Goal: Ask a question

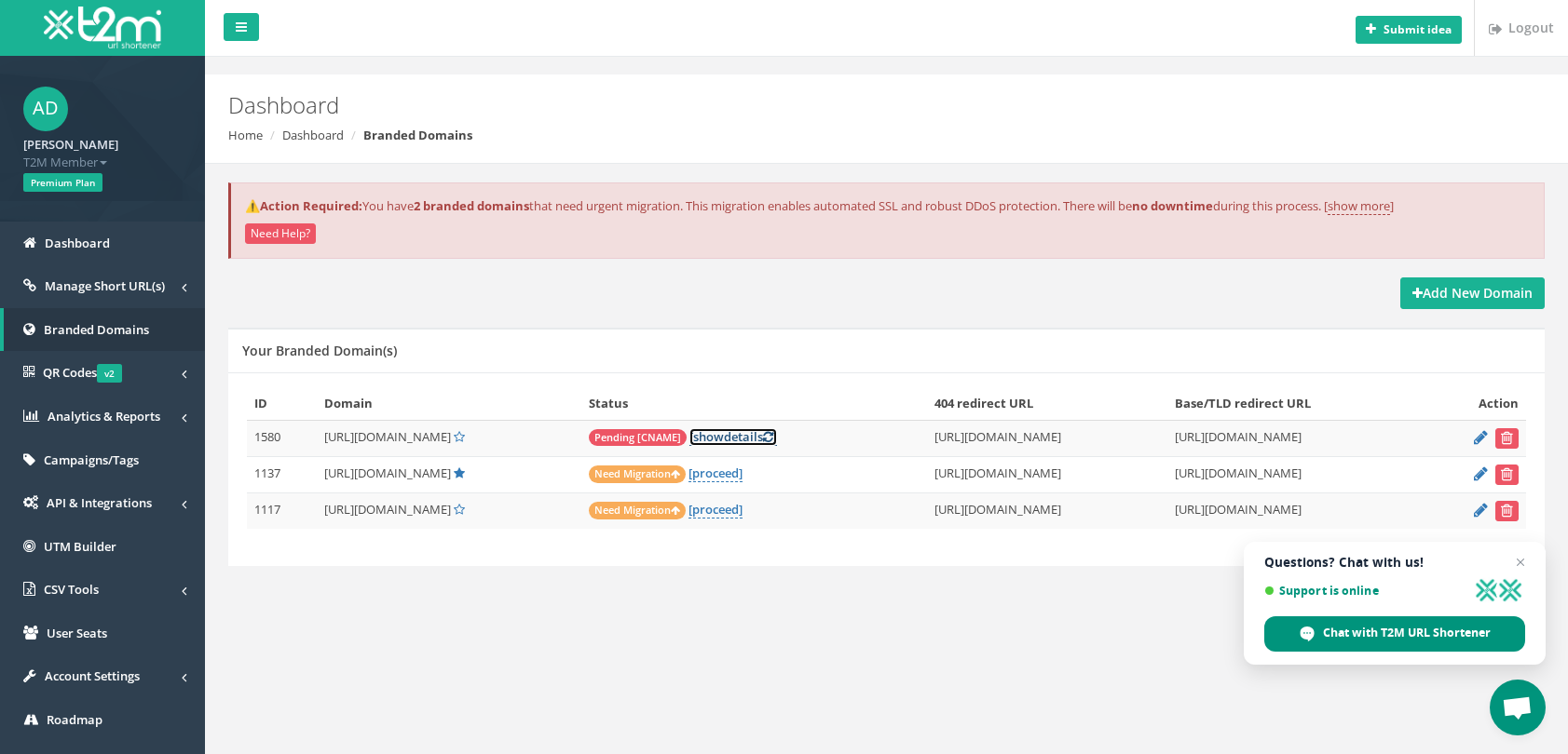
click at [777, 443] on link "[ show details ]" at bounding box center [733, 437] width 88 height 18
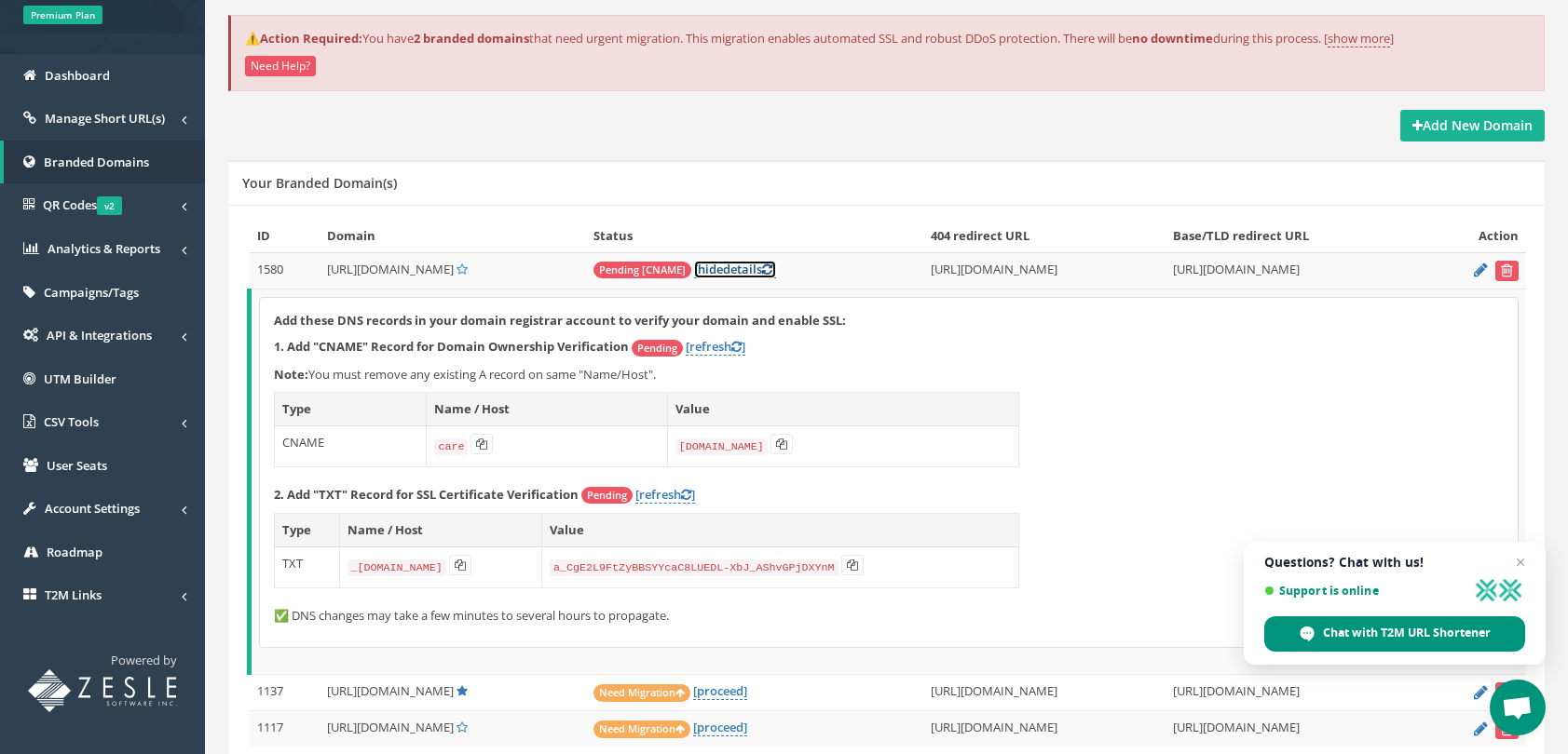
scroll to position [258, 0]
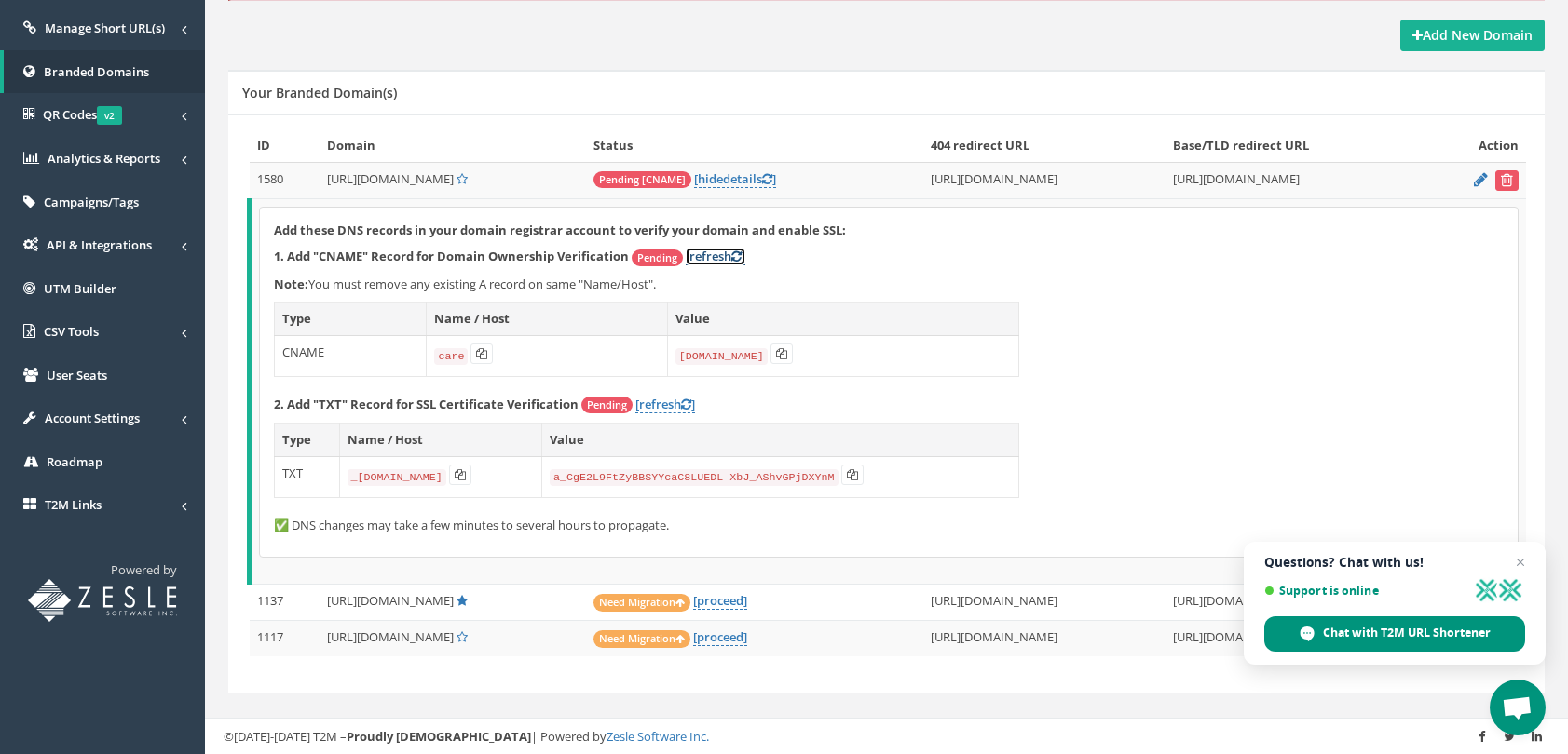
click at [730, 265] on link "[refresh ]" at bounding box center [715, 257] width 59 height 18
click at [1527, 562] on span "Open chat" at bounding box center [1521, 563] width 24 height 24
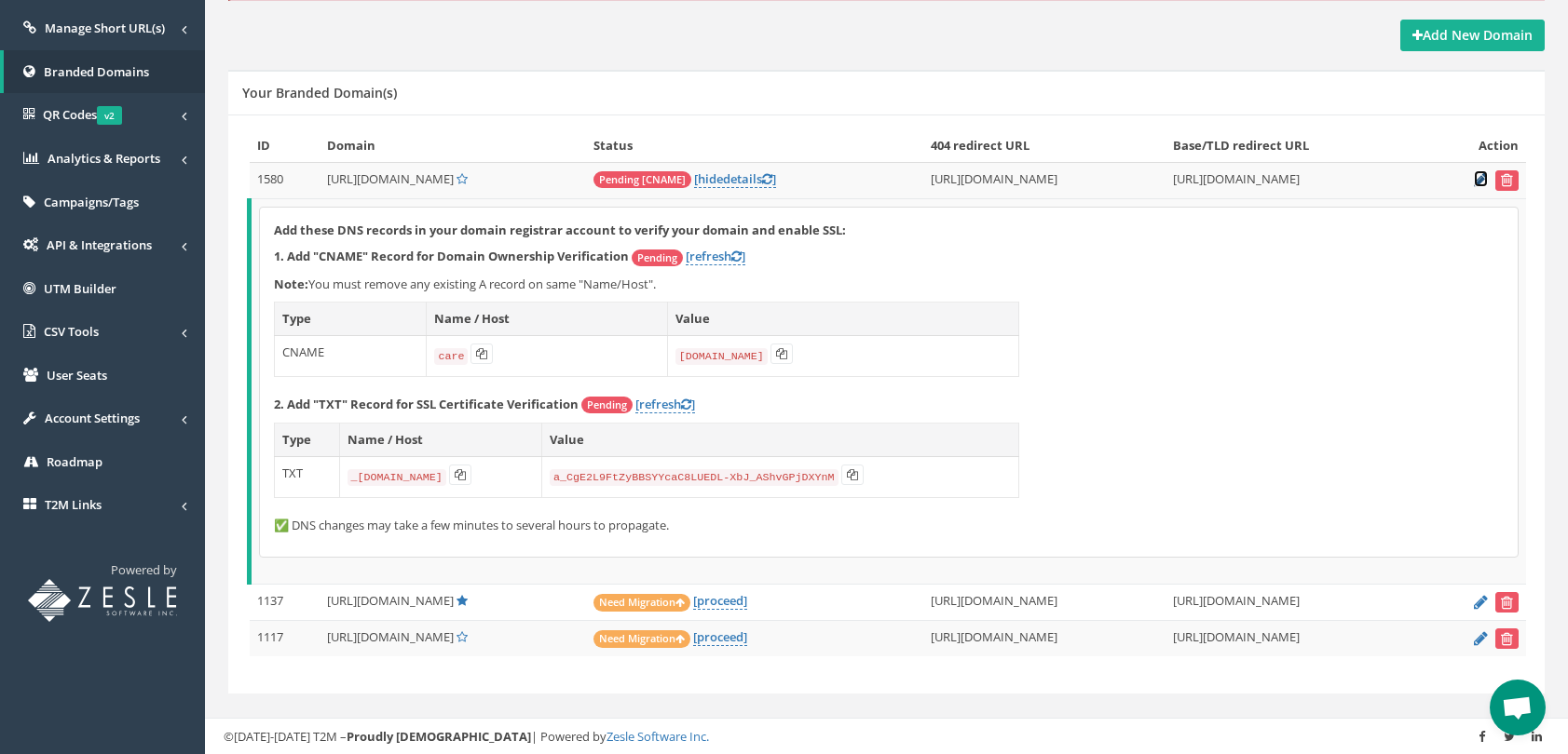
click at [1476, 184] on icon at bounding box center [1480, 179] width 14 height 12
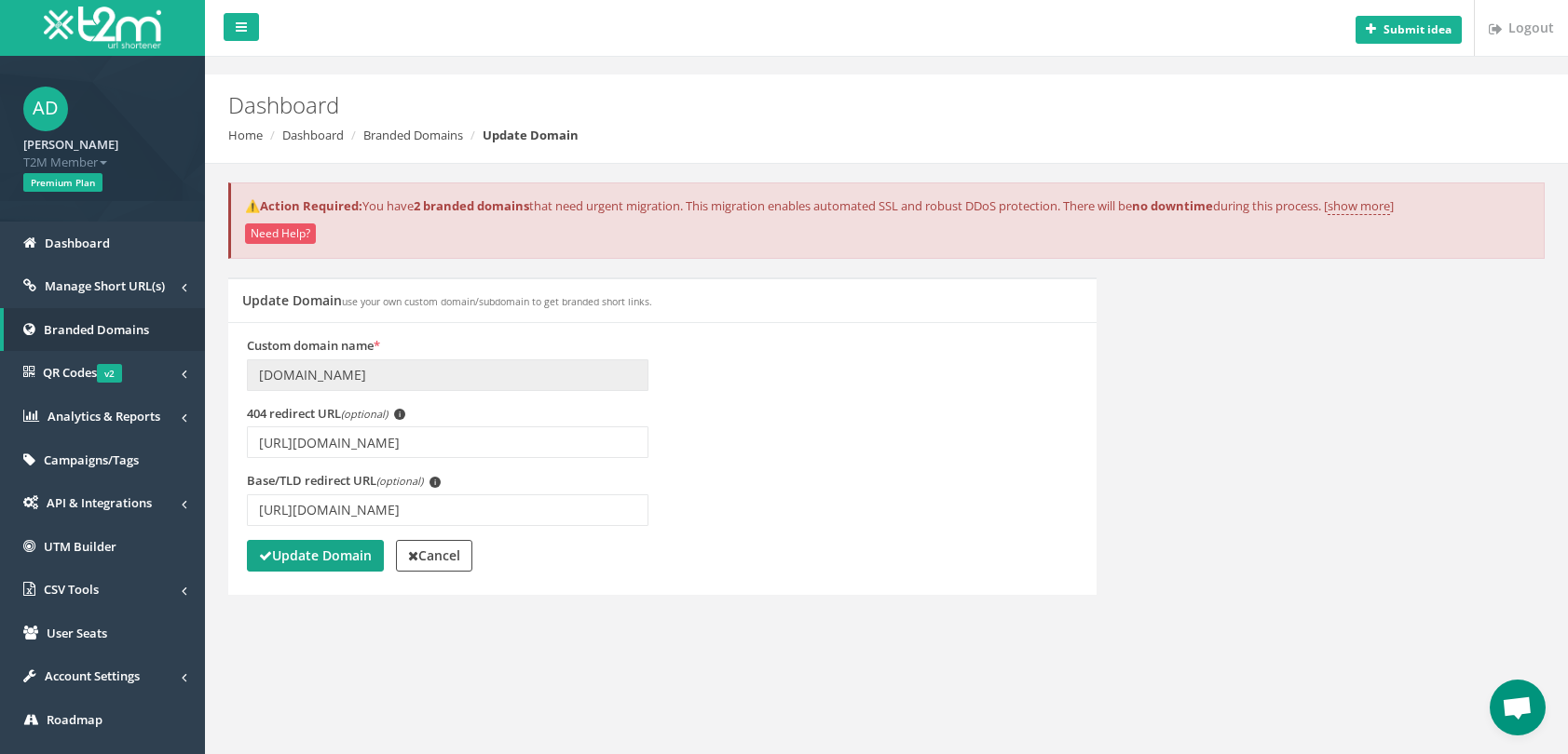
click at [331, 557] on strong "Update Domain" at bounding box center [315, 555] width 113 height 18
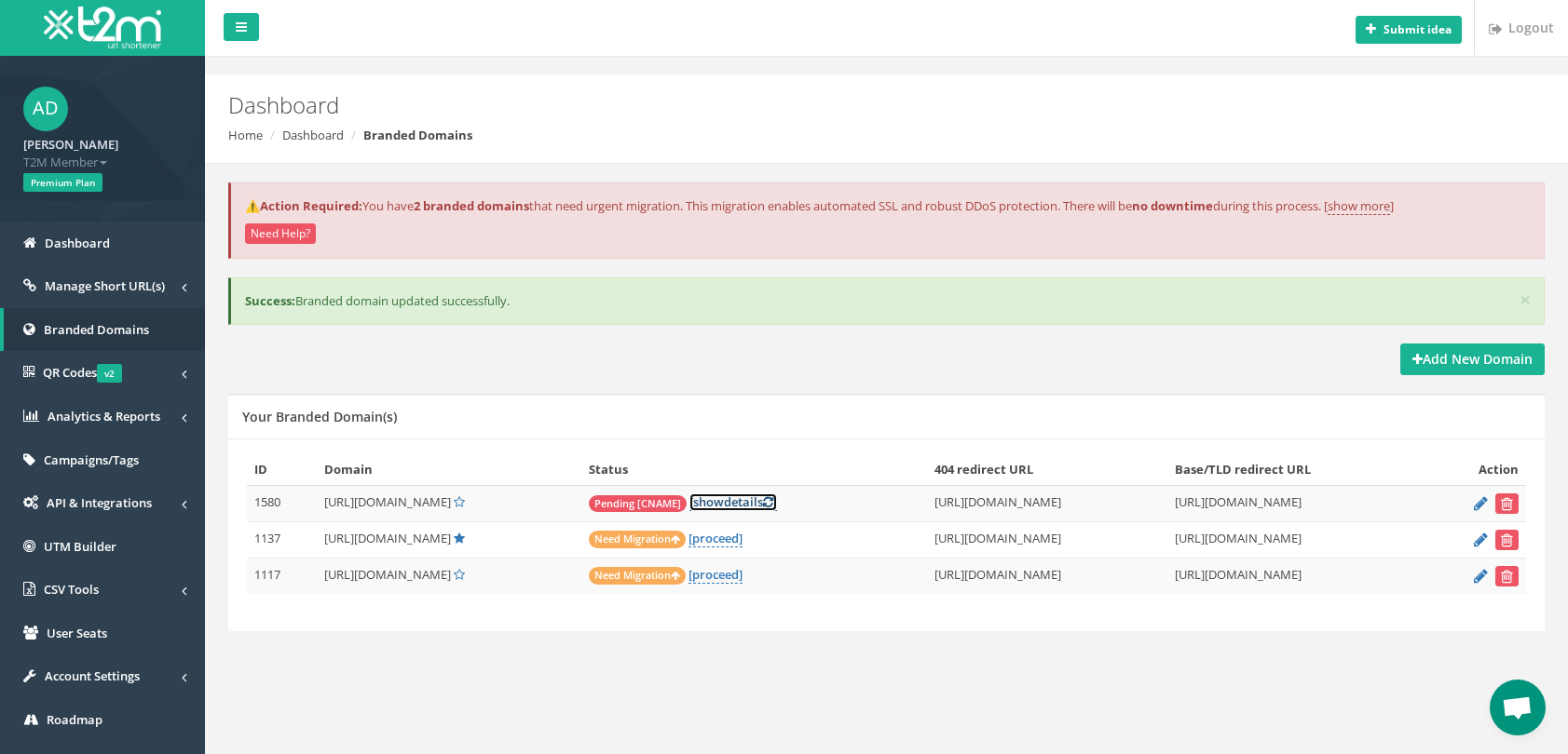
click at [764, 501] on link "[ show details ]" at bounding box center [733, 502] width 88 height 18
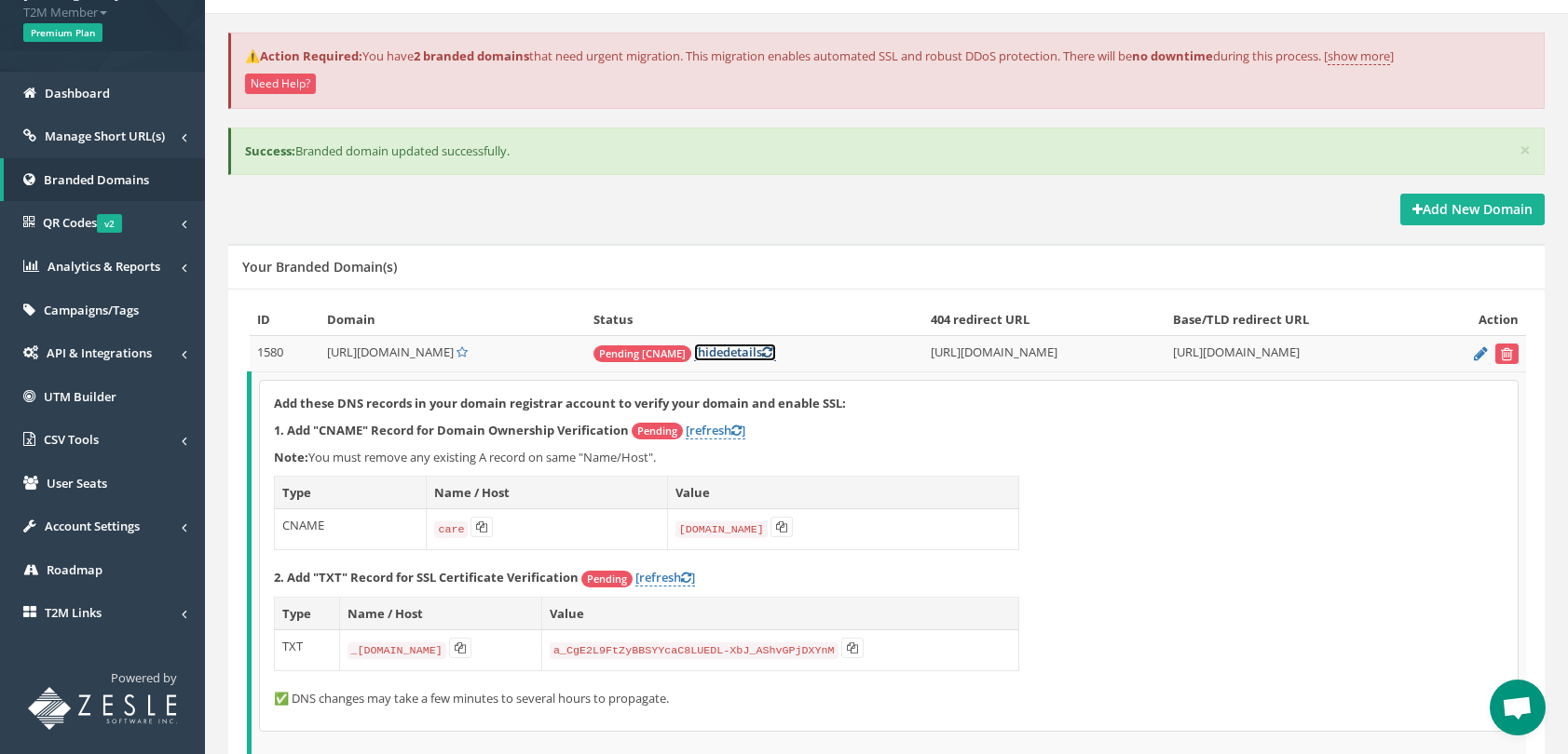
scroll to position [186, 0]
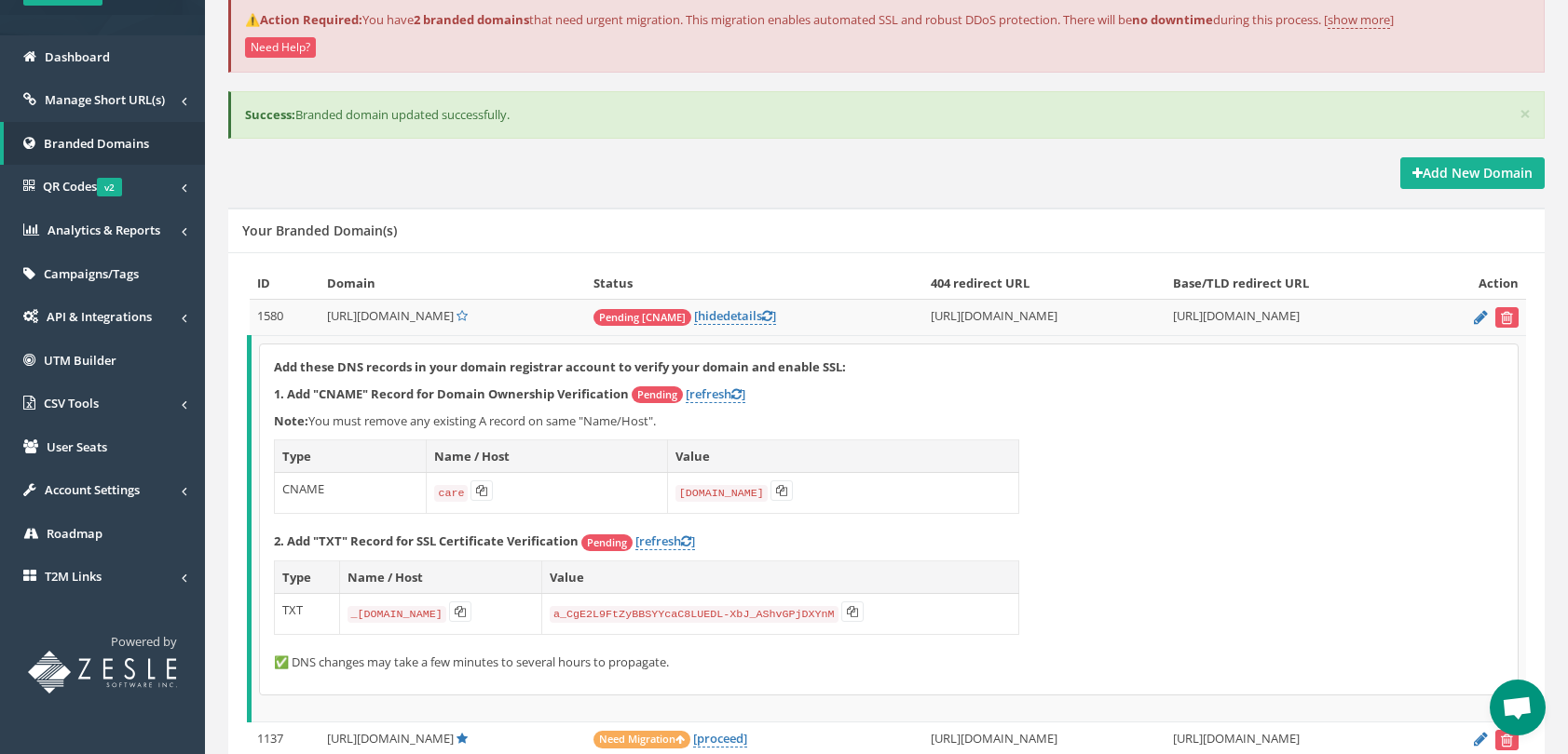
click at [652, 400] on span "Pending" at bounding box center [657, 394] width 51 height 17
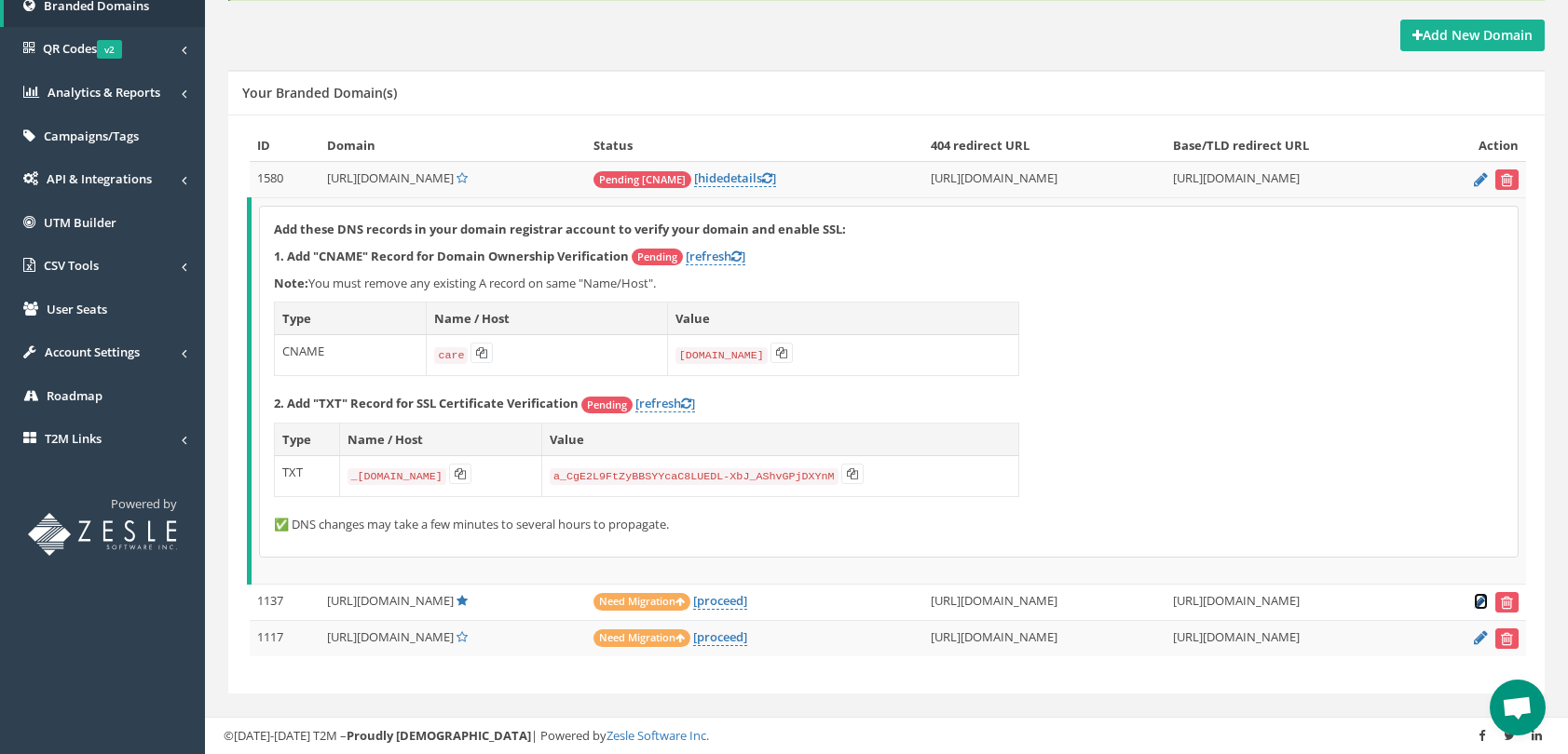
click at [1476, 602] on icon at bounding box center [1480, 601] width 14 height 12
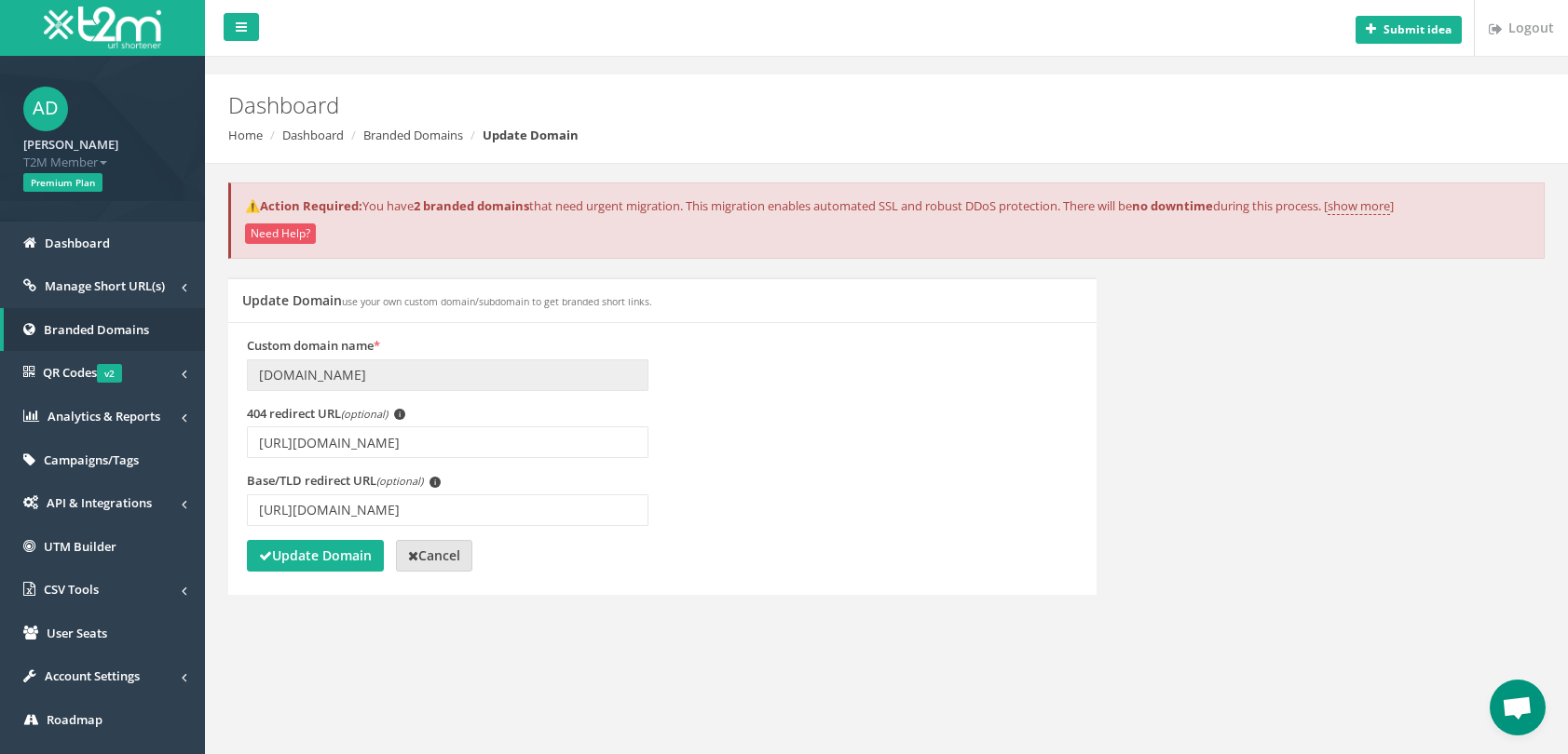
click at [443, 561] on strong "Cancel" at bounding box center [434, 555] width 52 height 18
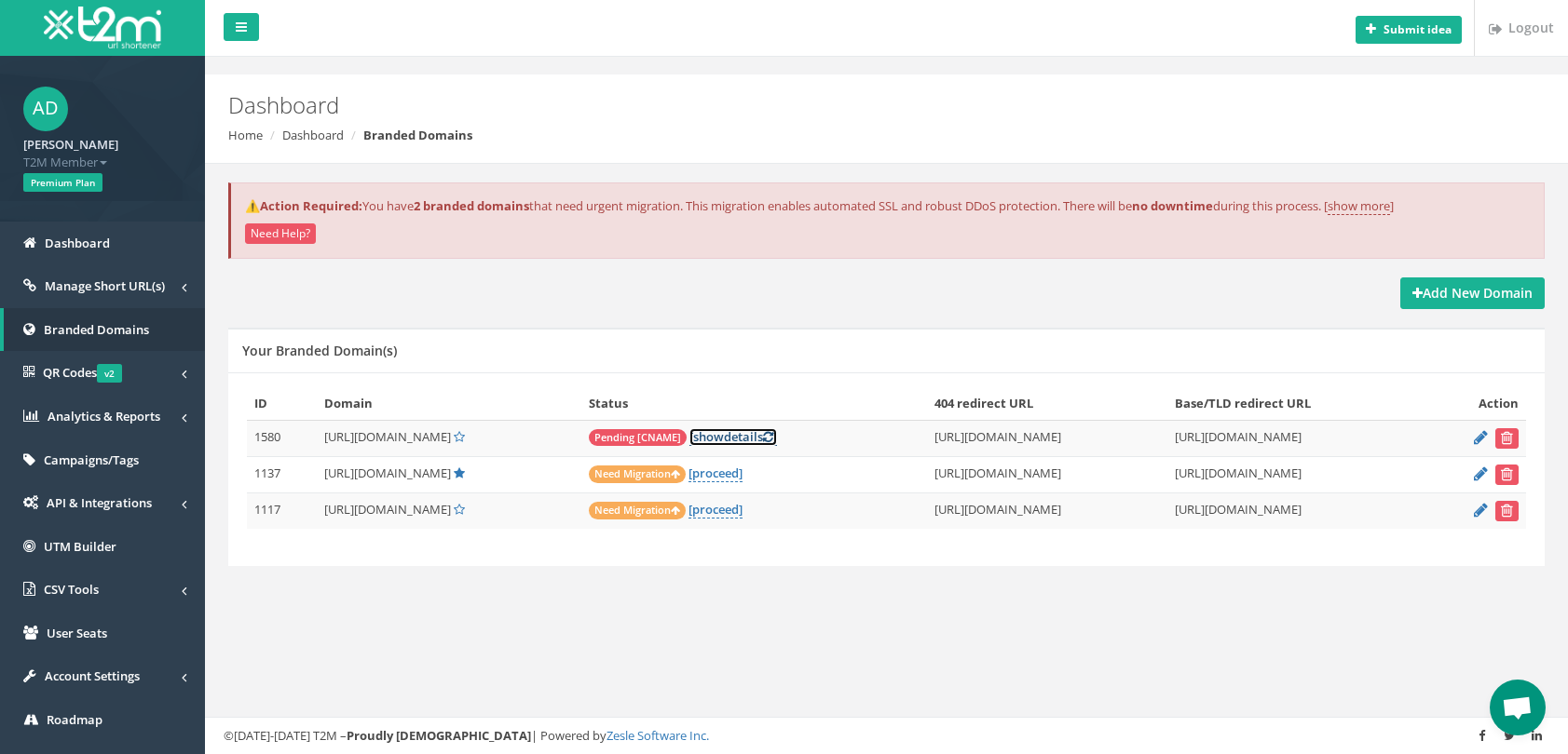
click at [770, 443] on link "[ show details ]" at bounding box center [733, 437] width 88 height 18
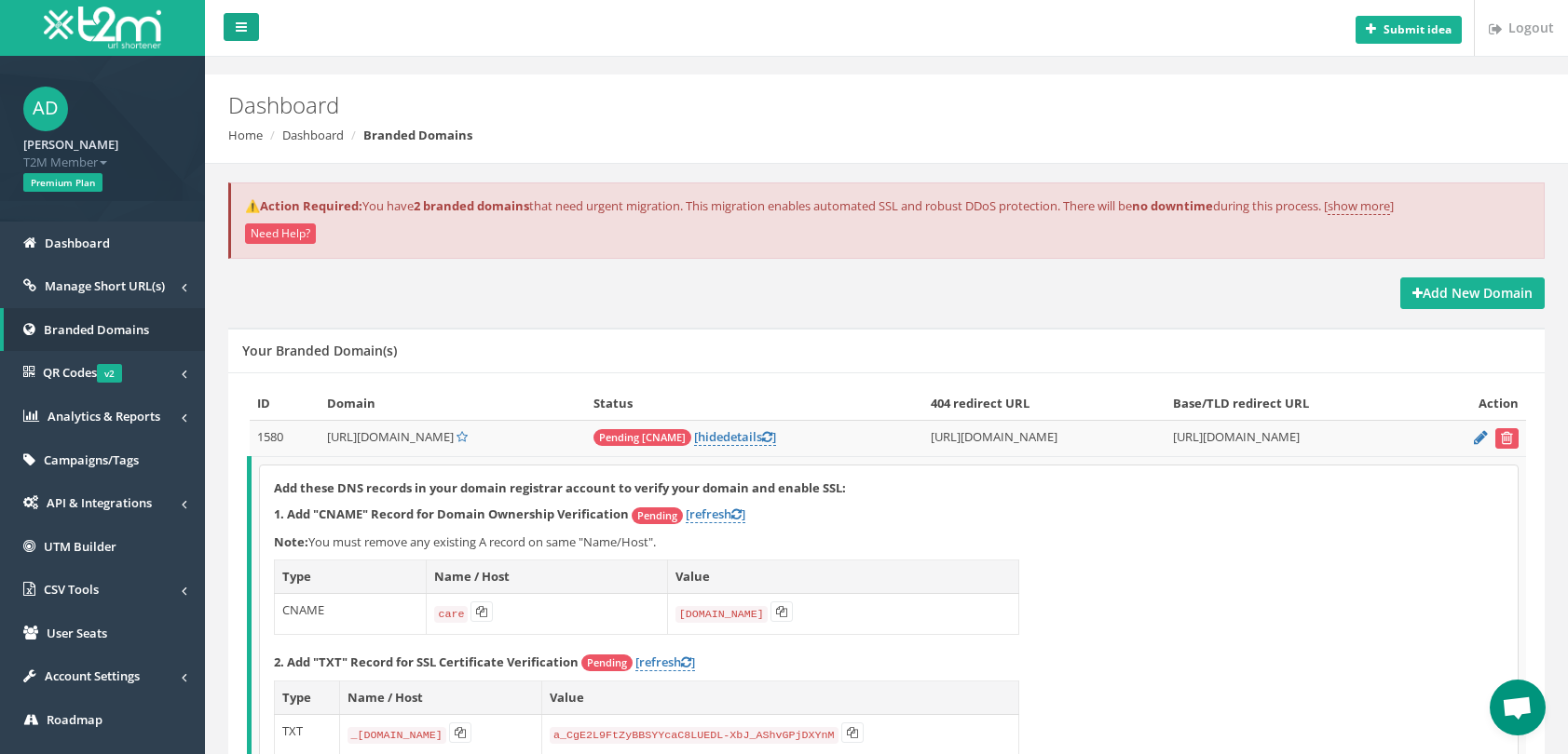
click at [242, 22] on icon at bounding box center [240, 27] width 11 height 13
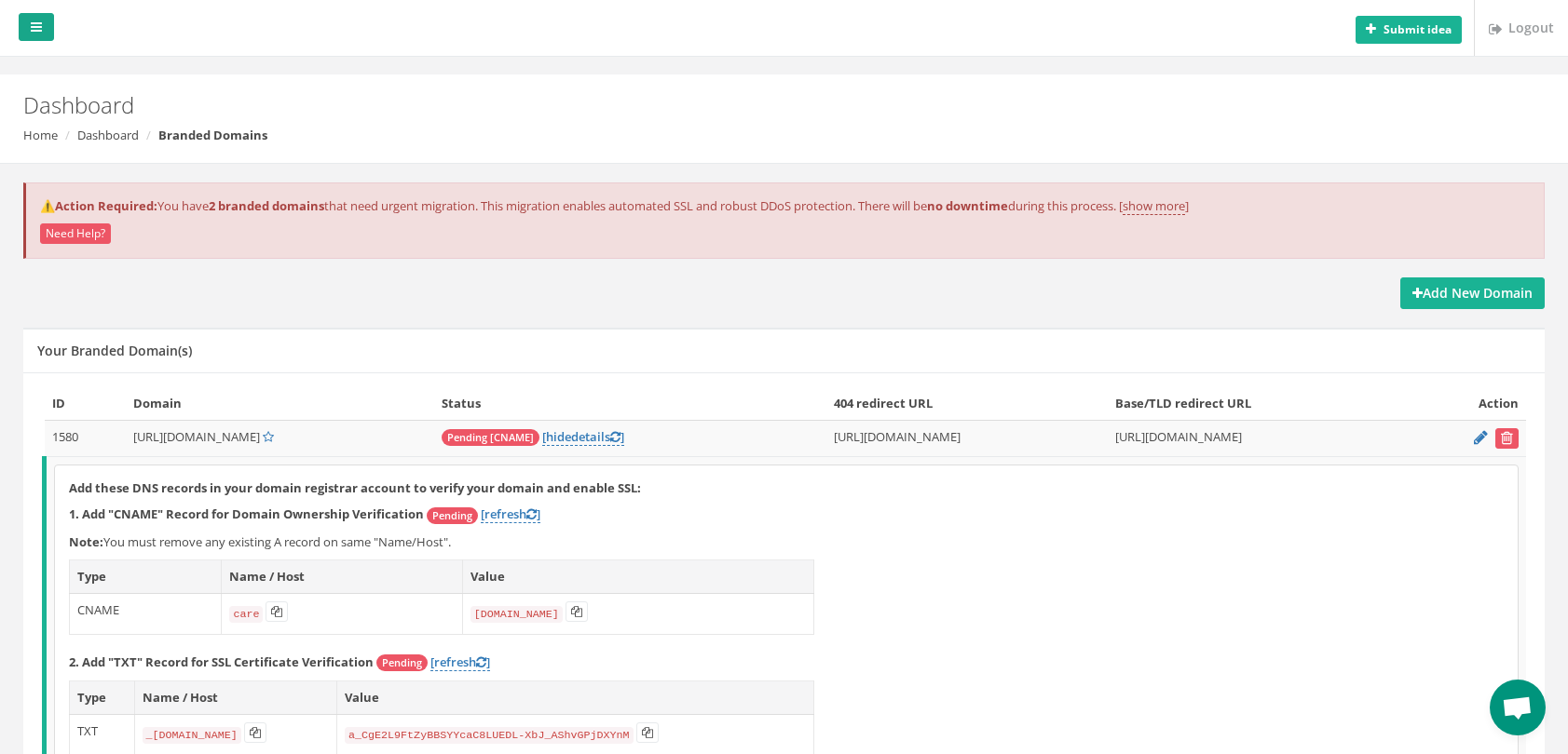
click at [27, 25] on link at bounding box center [37, 27] width 36 height 28
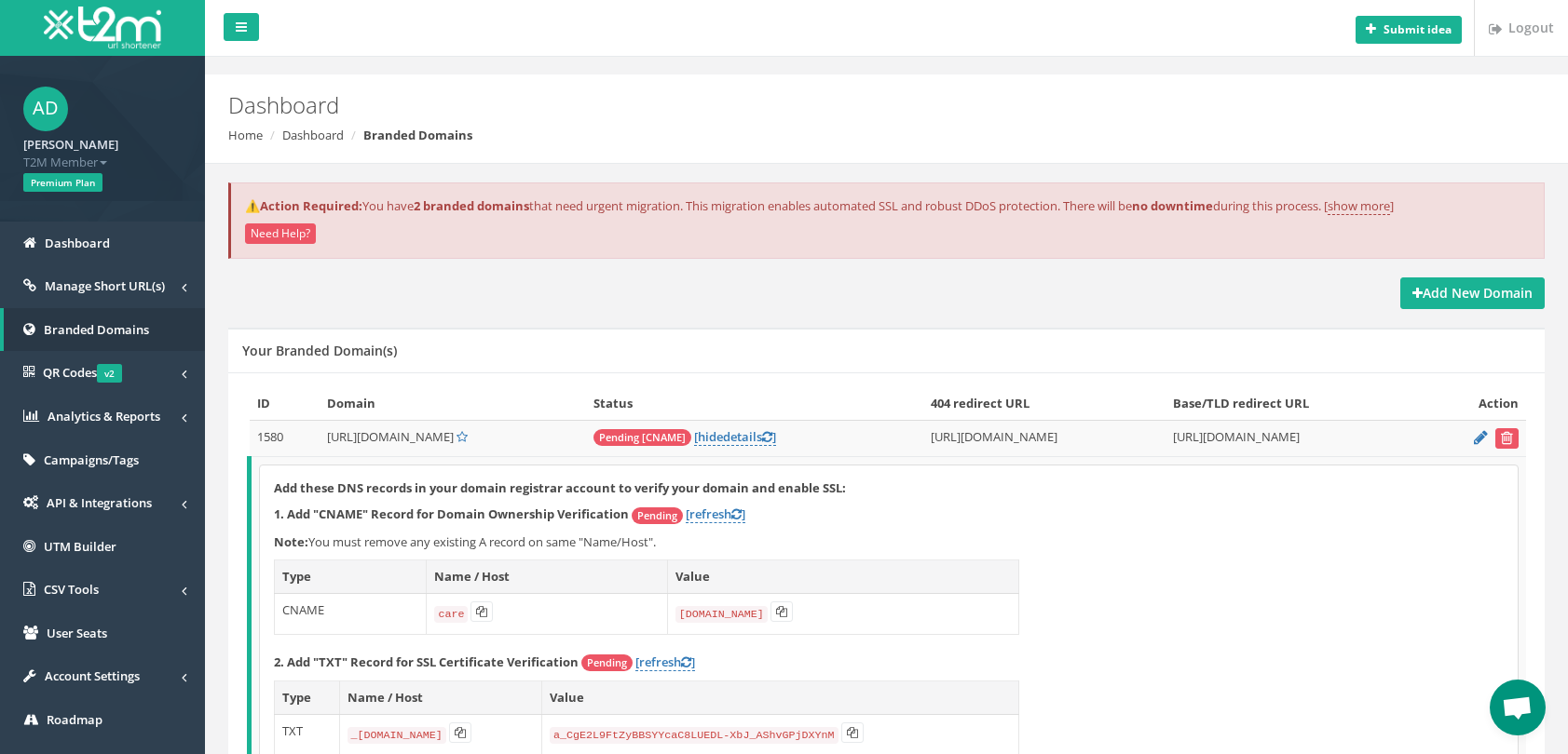
click at [1527, 712] on span "Open chat" at bounding box center [1517, 710] width 31 height 26
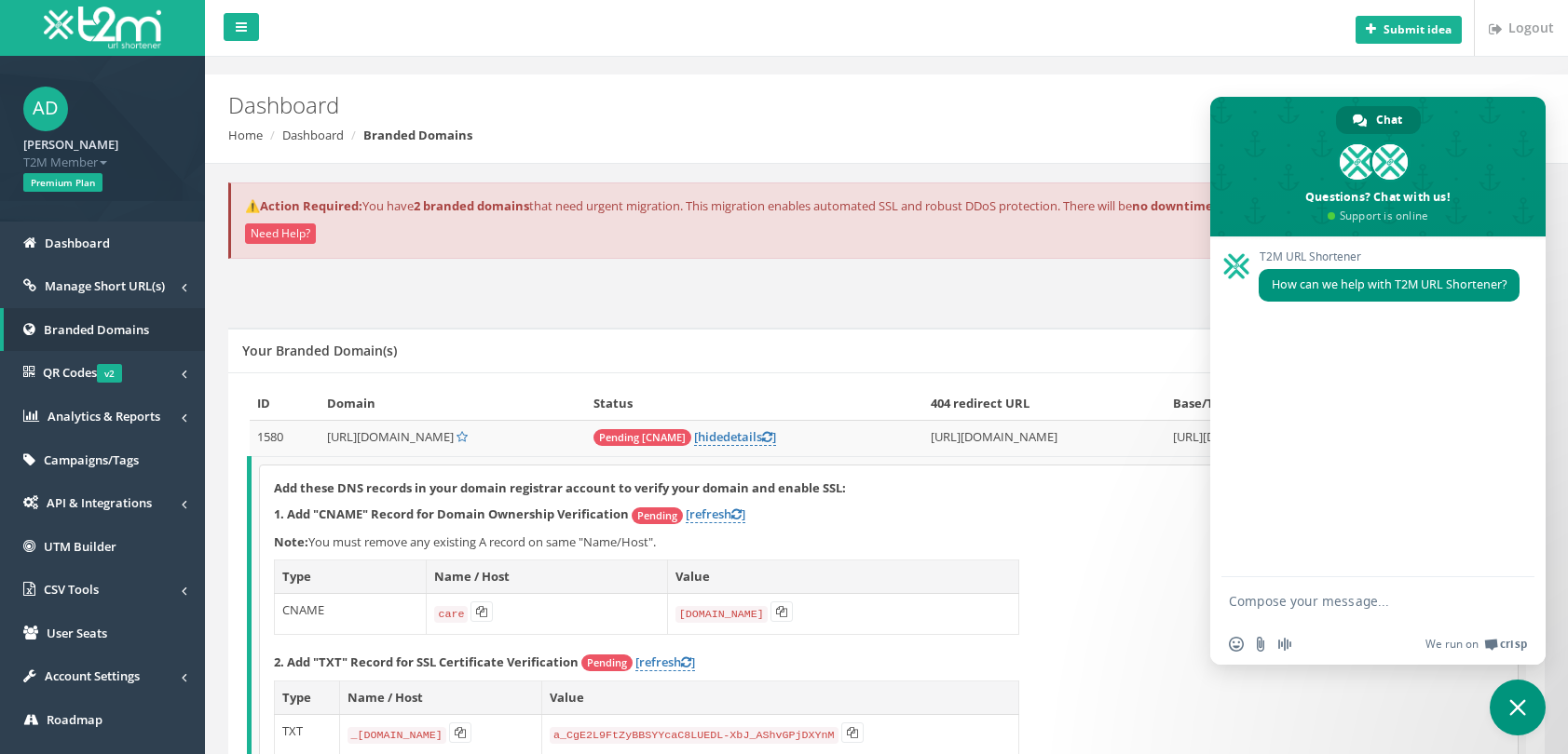
click at [1271, 604] on textarea "Compose your message..." at bounding box center [1359, 600] width 261 height 46
type textarea "My new domain request is pending and I'm not sure how to complete it"
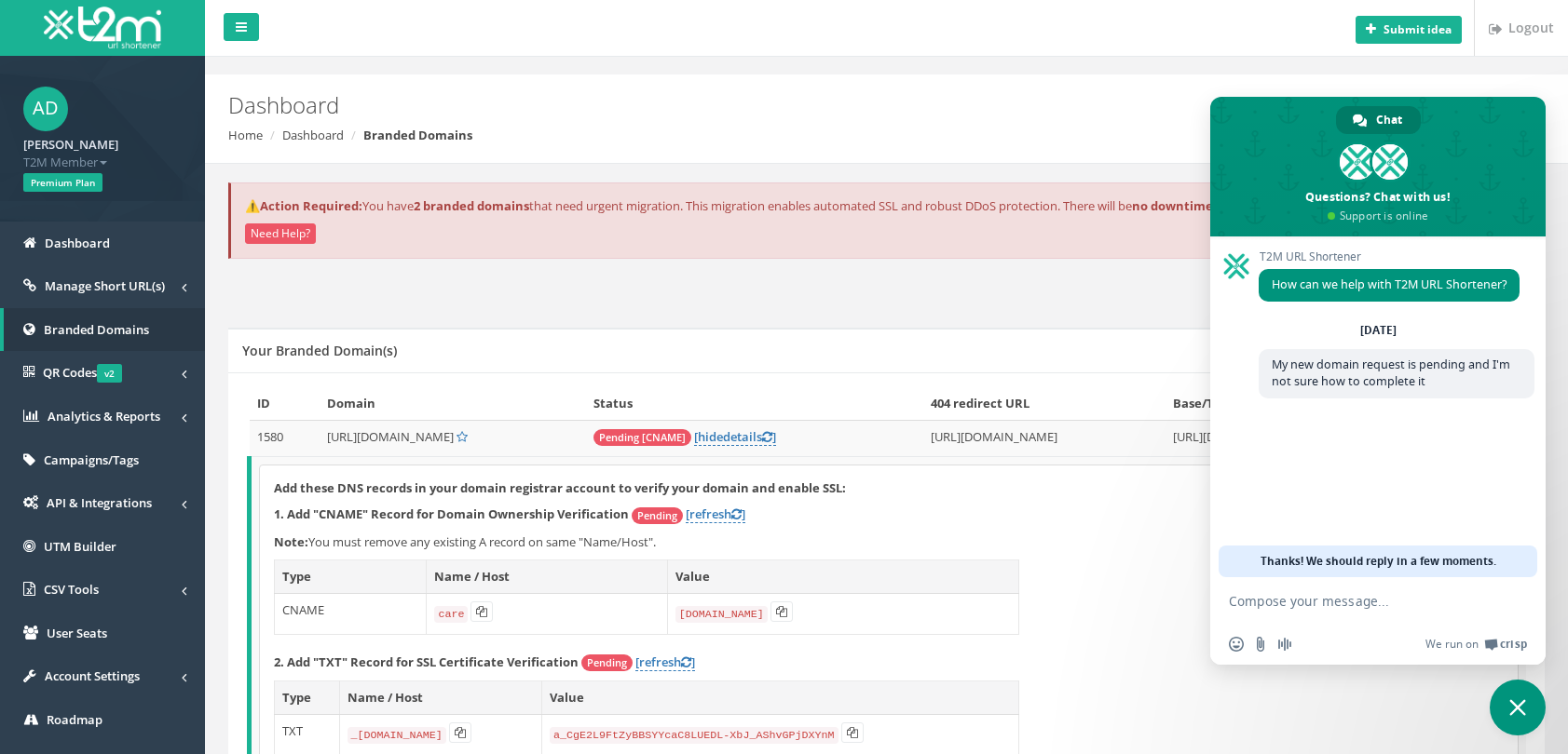
click at [506, 609] on td "care" at bounding box center [547, 613] width 240 height 41
click at [476, 615] on icon at bounding box center [480, 611] width 11 height 11
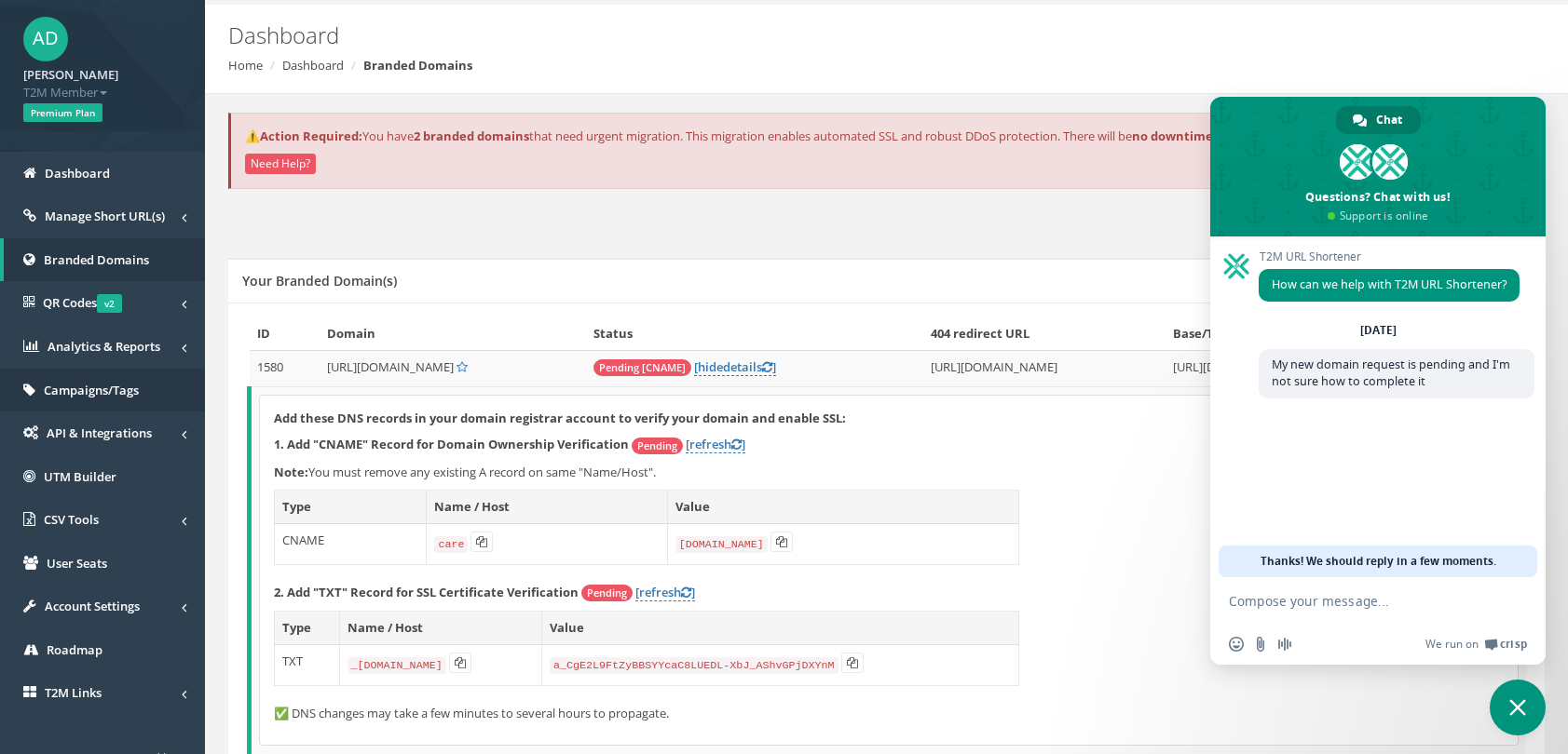
scroll to position [93, 0]
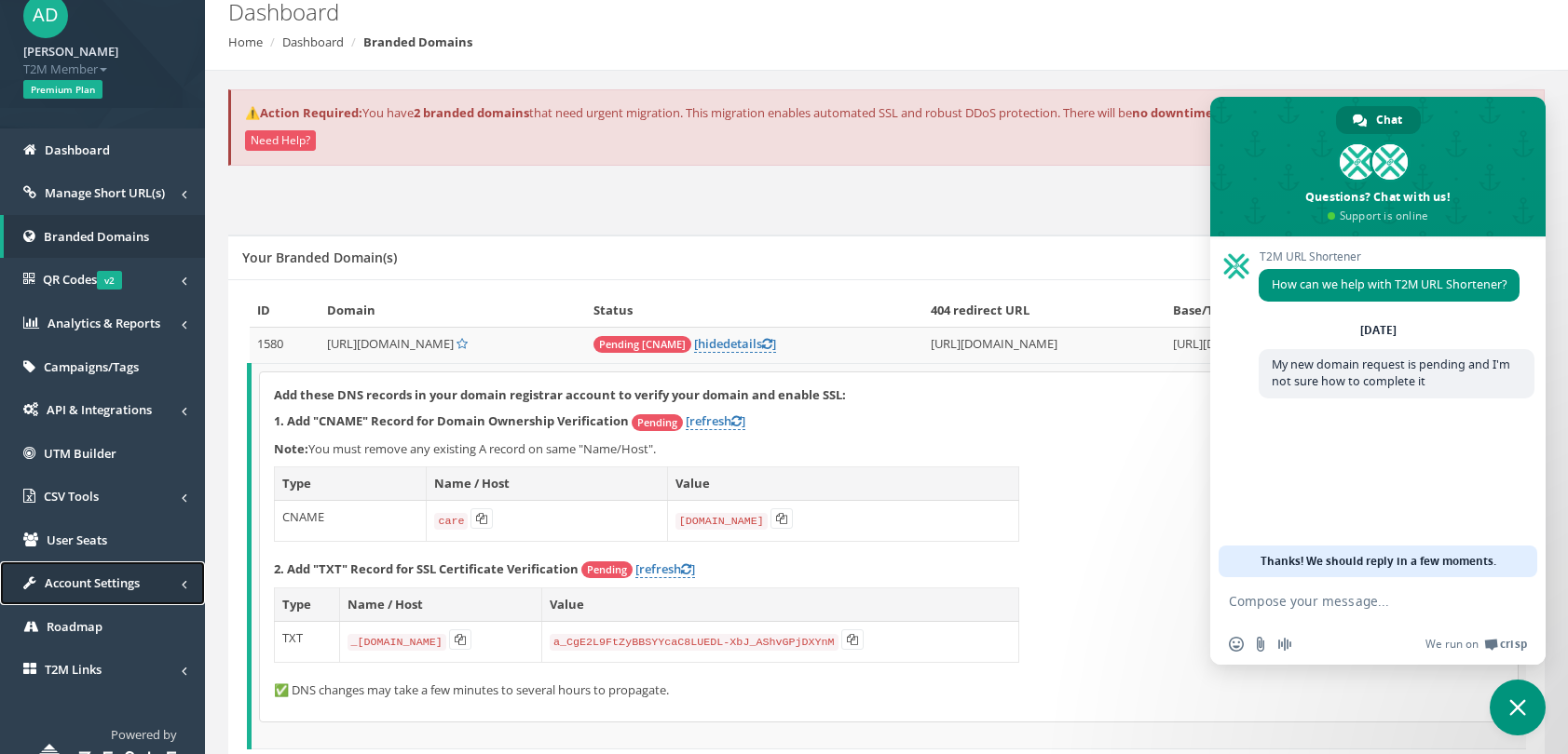
click at [125, 587] on span "Account Settings" at bounding box center [92, 582] width 95 height 17
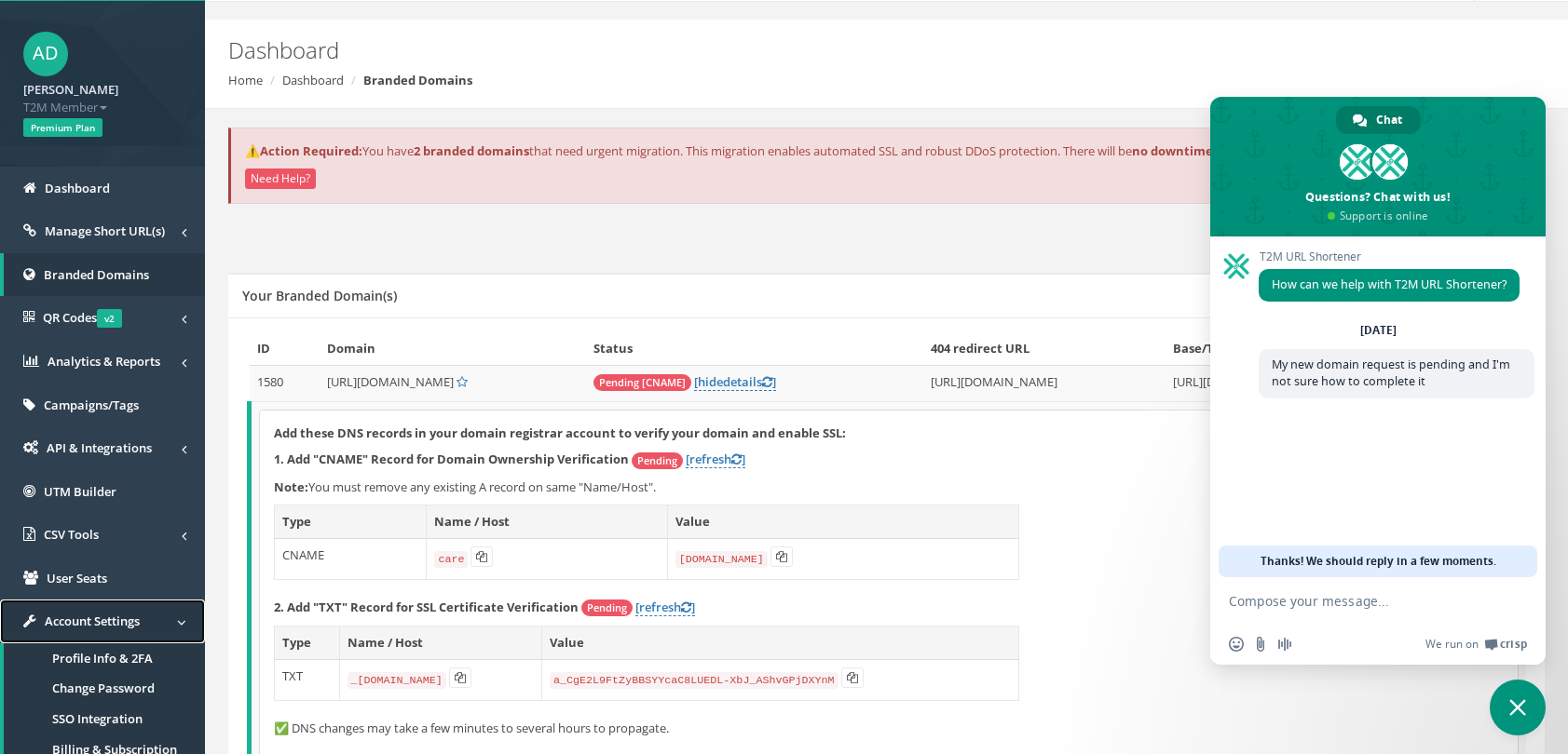
scroll to position [51, 0]
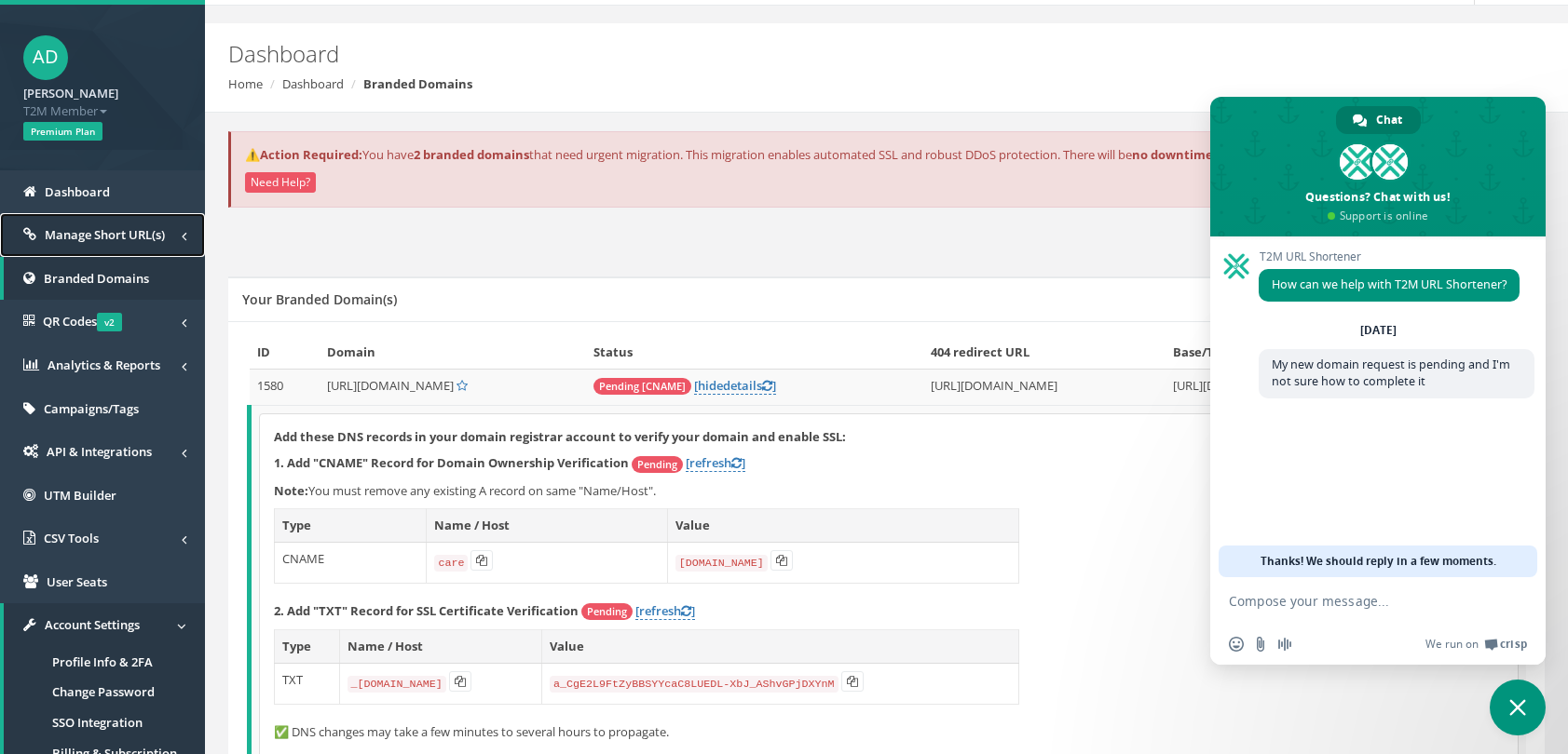
click at [71, 228] on span "Manage Short URL(s)" at bounding box center [105, 234] width 121 height 17
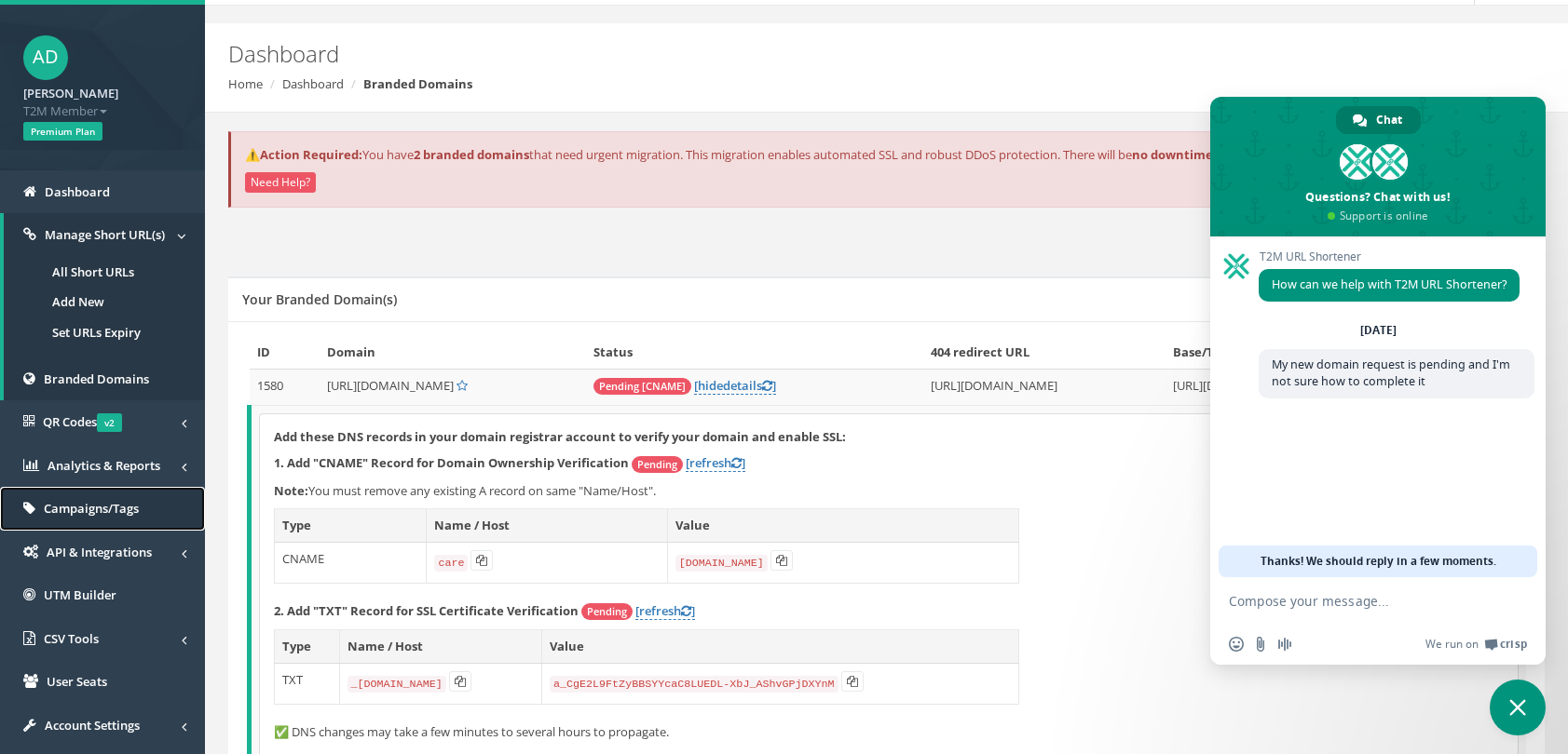
click at [63, 511] on span "Campaigns/Tags" at bounding box center [91, 508] width 95 height 17
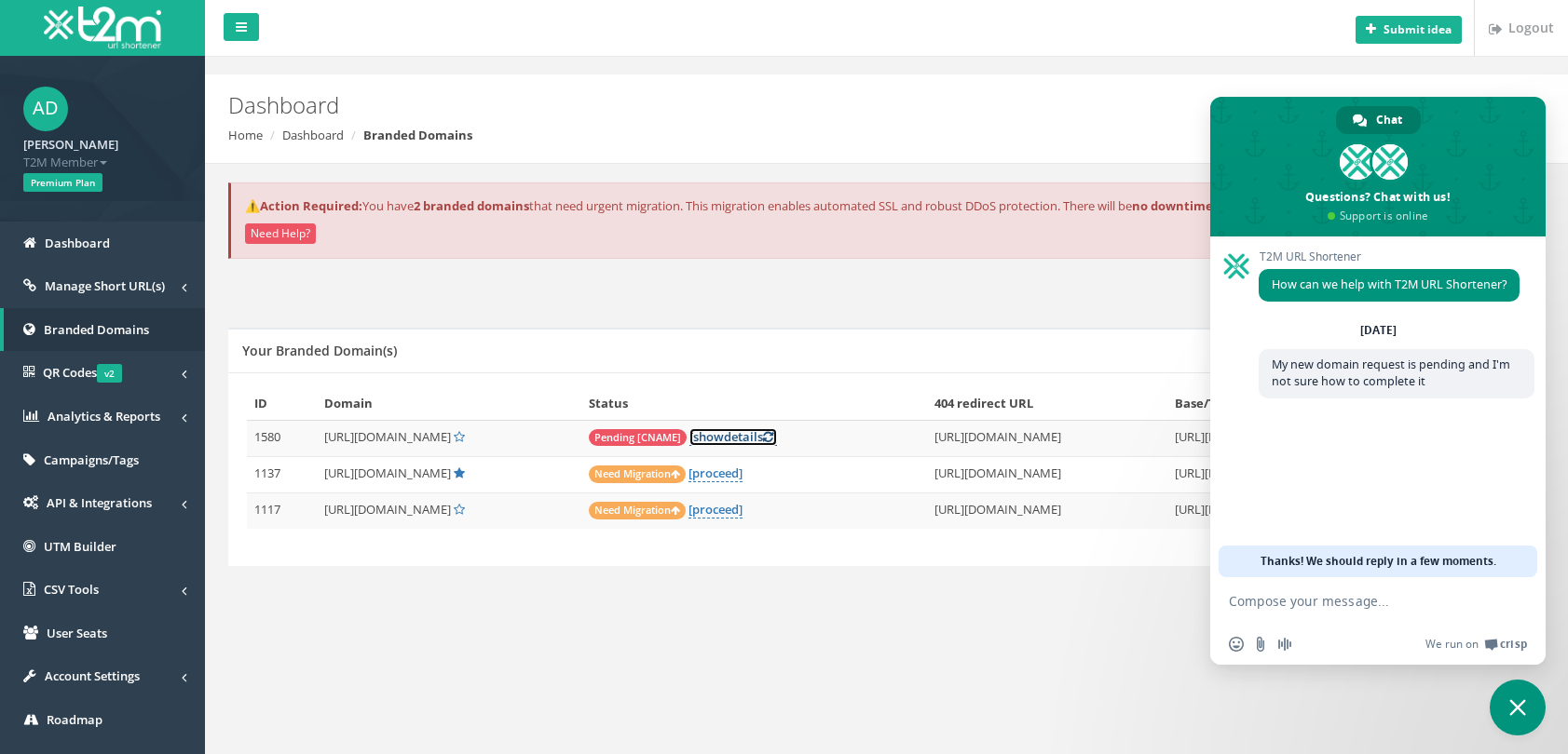
click at [776, 440] on link "[ show details ]" at bounding box center [733, 437] width 88 height 18
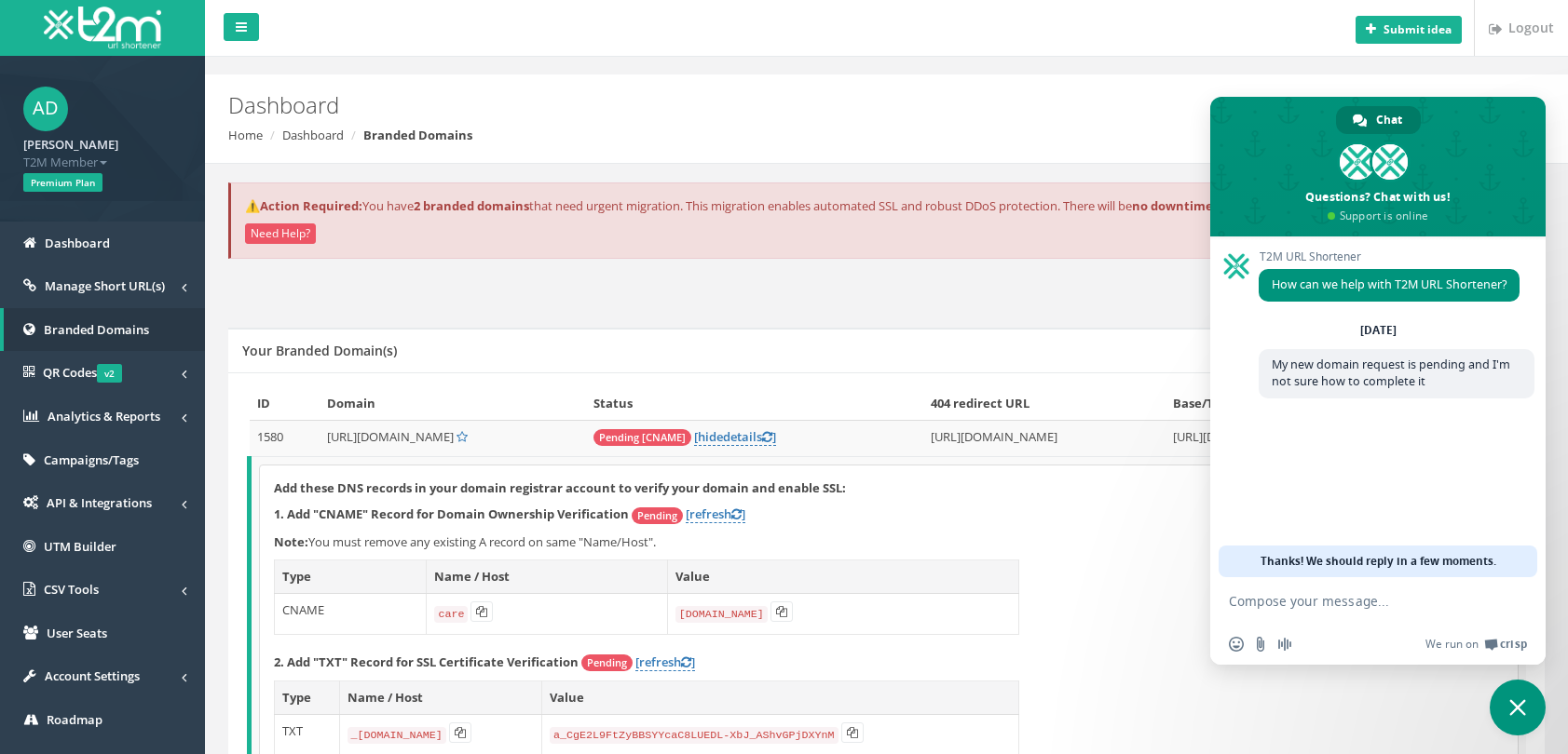
click at [1312, 613] on textarea "Compose your message..." at bounding box center [1359, 600] width 261 height 46
type textarea "A"
click at [1515, 709] on span "Close chat" at bounding box center [1517, 708] width 17 height 17
